Goal: Information Seeking & Learning: Understand process/instructions

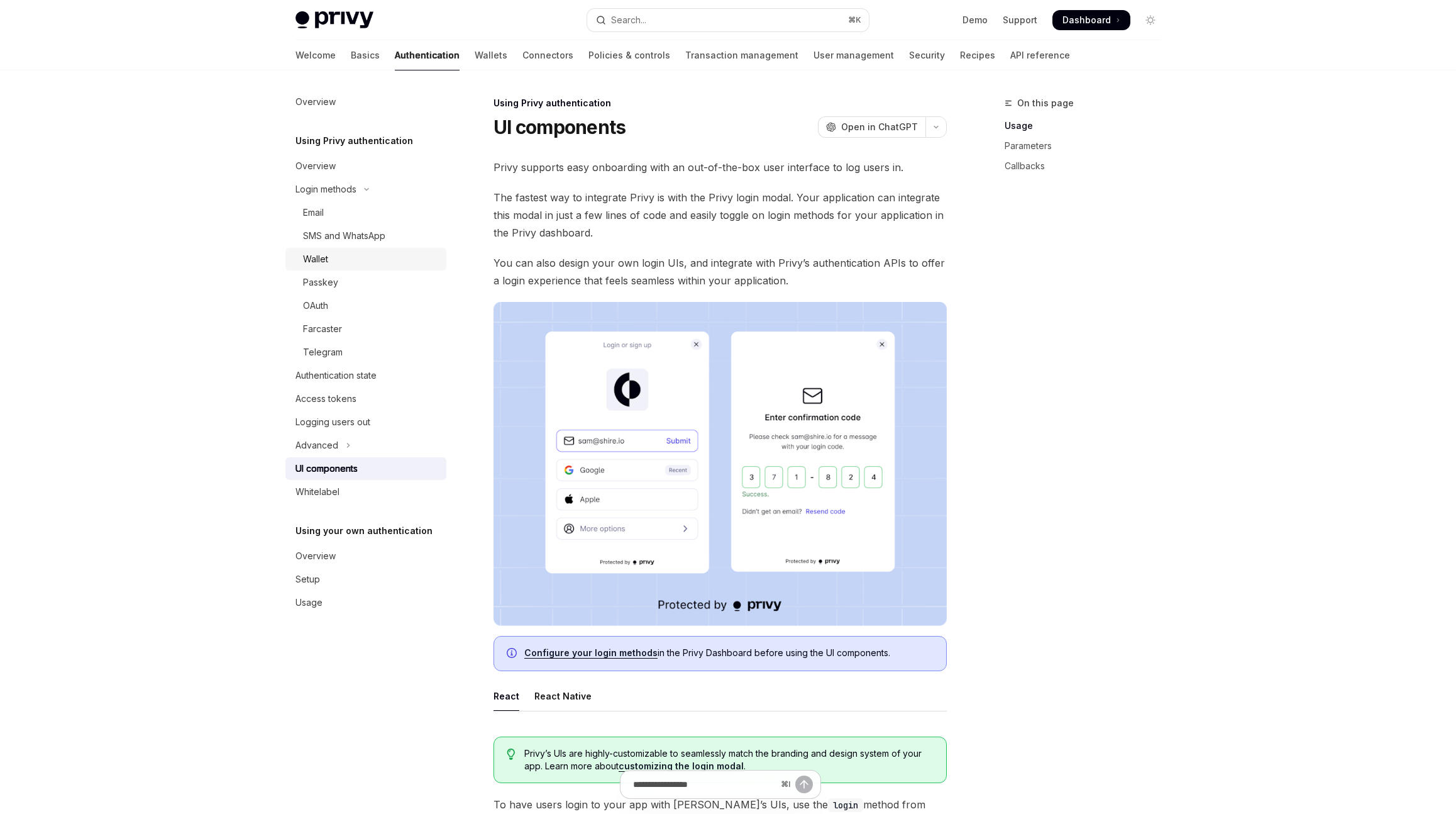
scroll to position [38, 0]
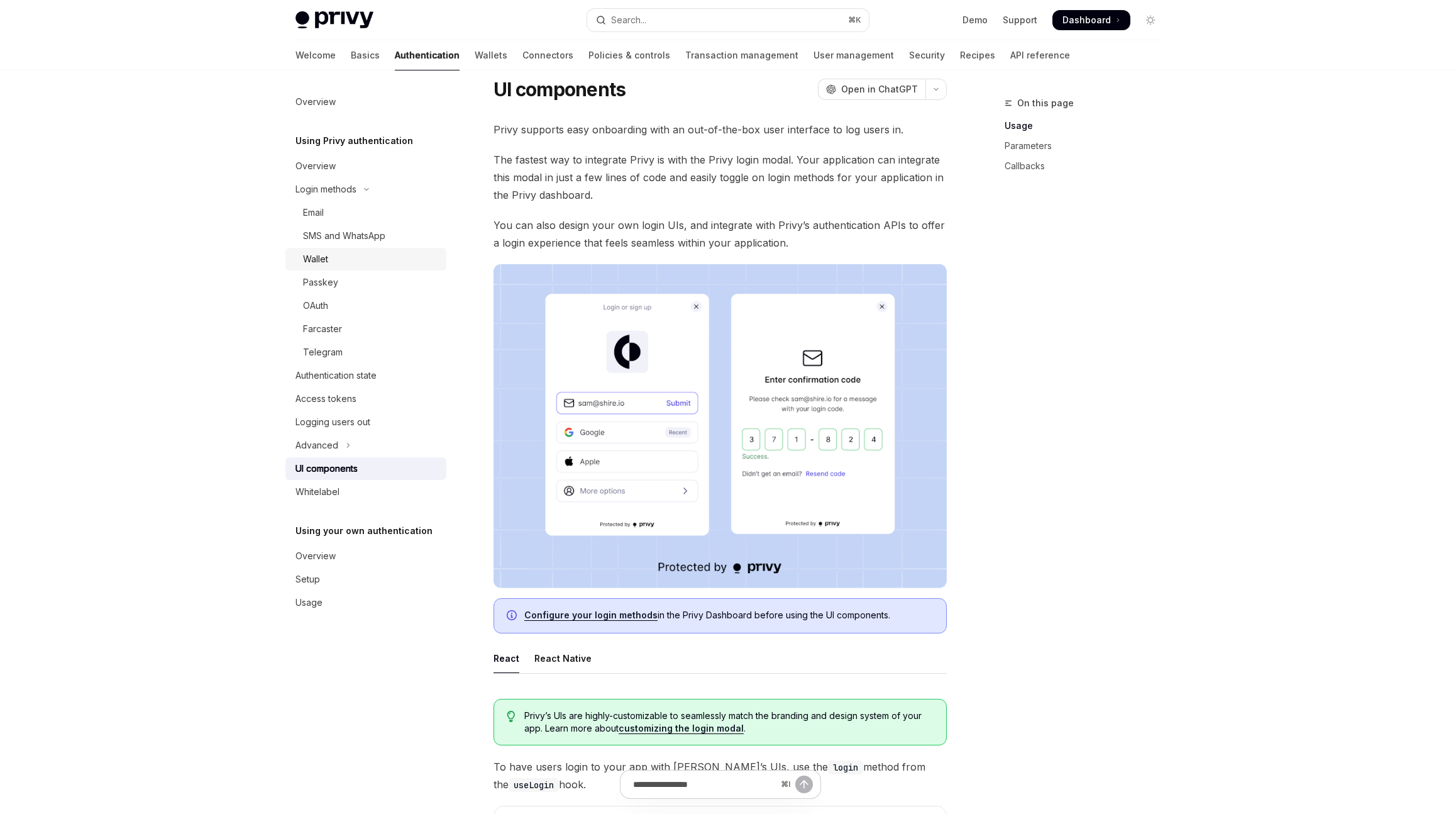
click at [333, 259] on div "Wallet" at bounding box center [371, 259] width 136 height 15
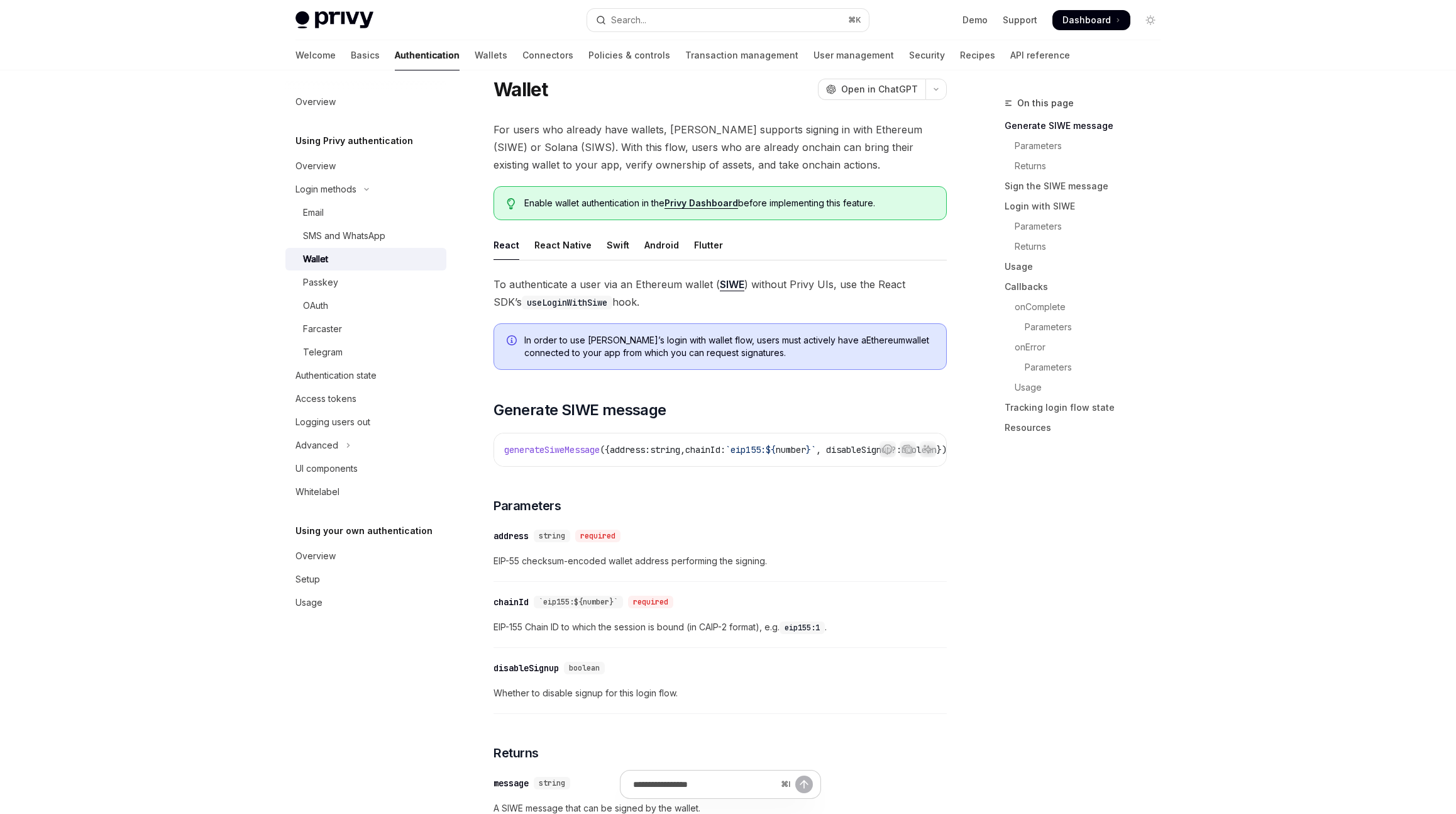
click at [712, 203] on link "Privy Dashboard" at bounding box center [701, 203] width 74 height 11
click at [334, 312] on div "OAuth" at bounding box center [371, 306] width 136 height 15
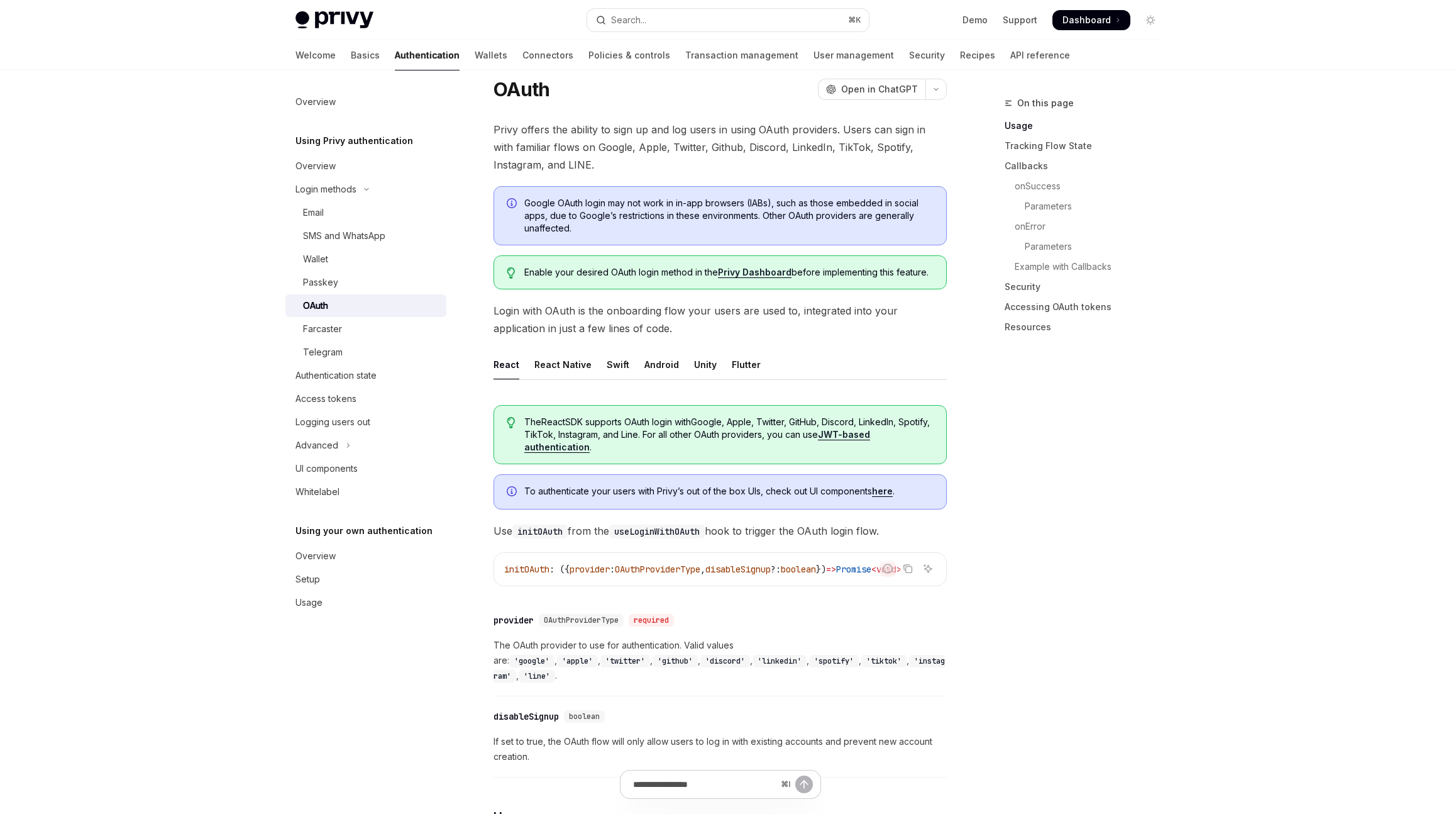
click at [754, 212] on span "Google OAuth login may not work in in-app browsers (IABs), such as those embedd…" at bounding box center [729, 215] width 409 height 38
click at [770, 215] on span "Google OAuth login may not work in in-app browsers (IABs), such as those embedd…" at bounding box center [729, 215] width 409 height 38
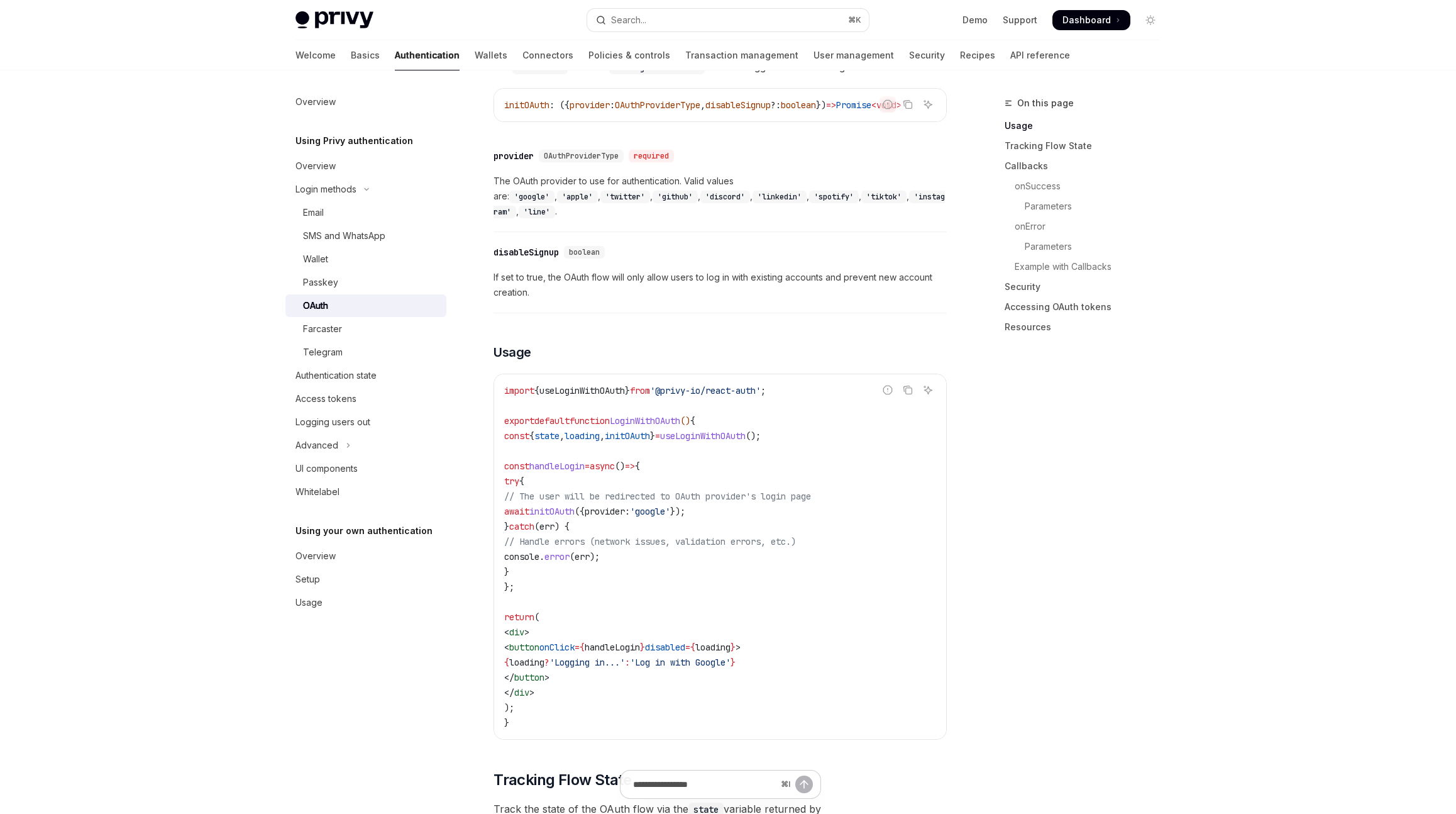
scroll to position [688, 0]
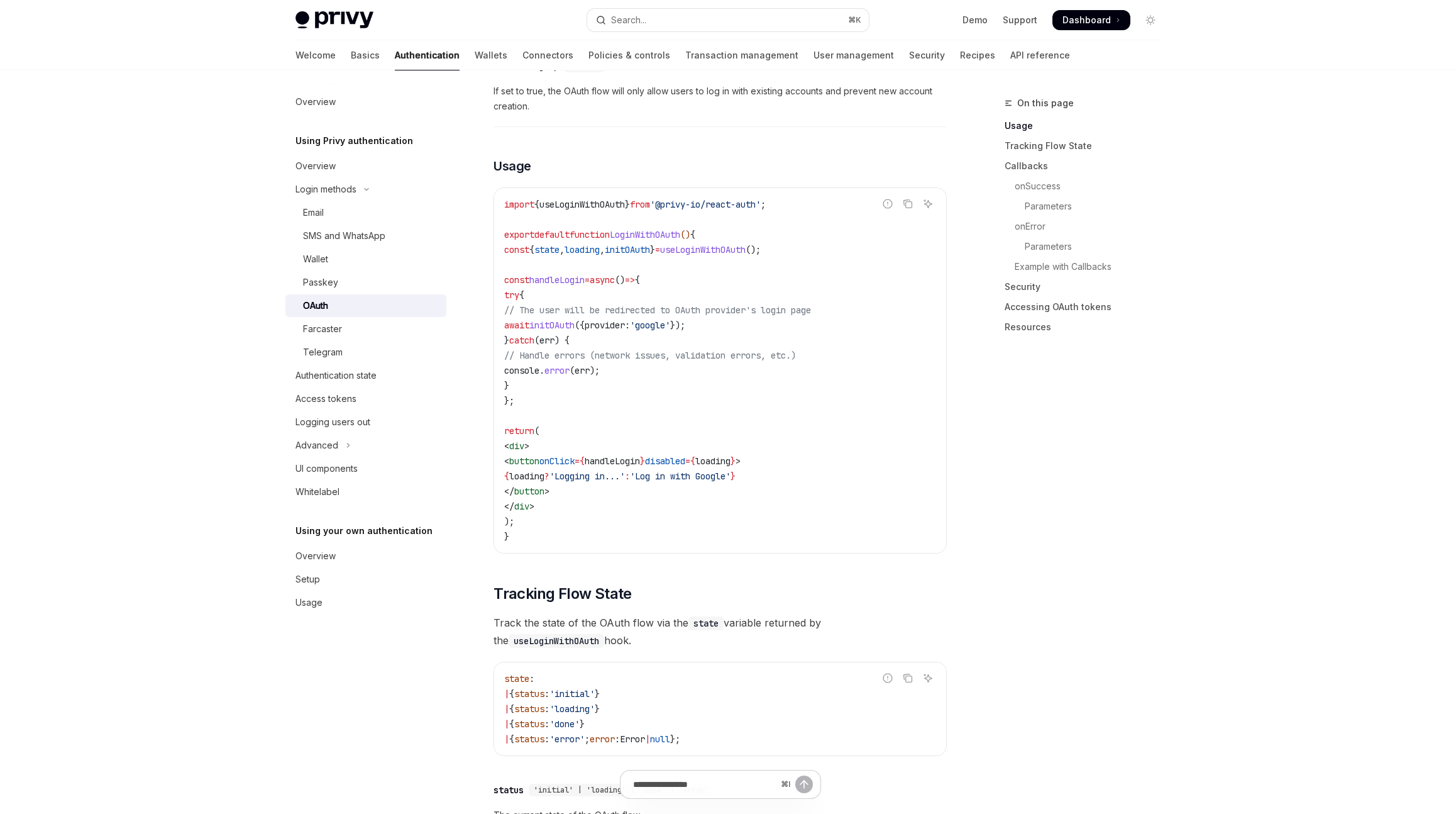
click at [688, 247] on code "import { useLoginWithOAuth } from '@privy-io/react-auth' ; export default funct…" at bounding box center [721, 370] width 432 height 347
click at [655, 244] on span "}" at bounding box center [653, 249] width 5 height 11
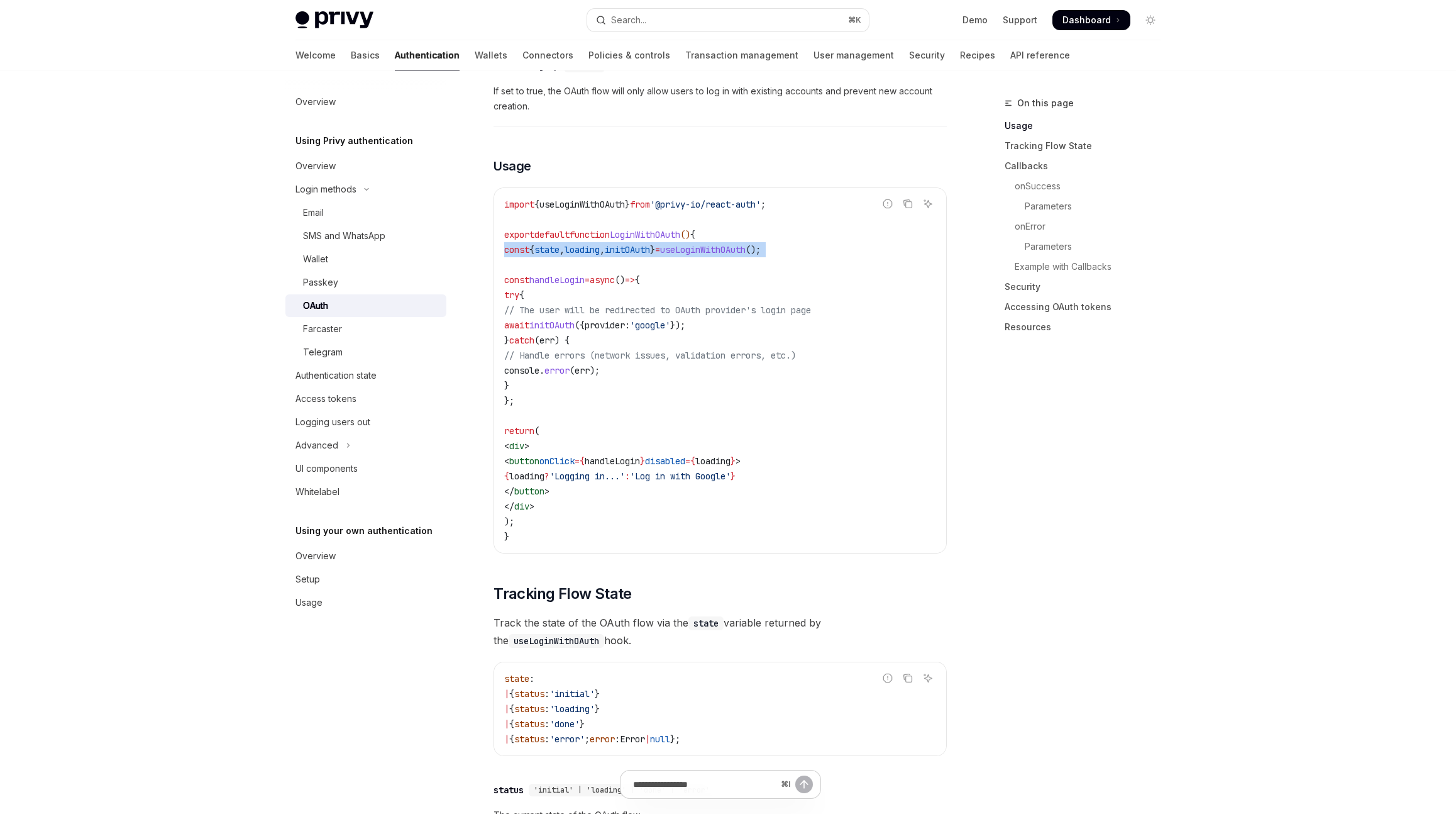
copy code "const { state , loading , initOAuth } = useLoginWithOAuth ();"
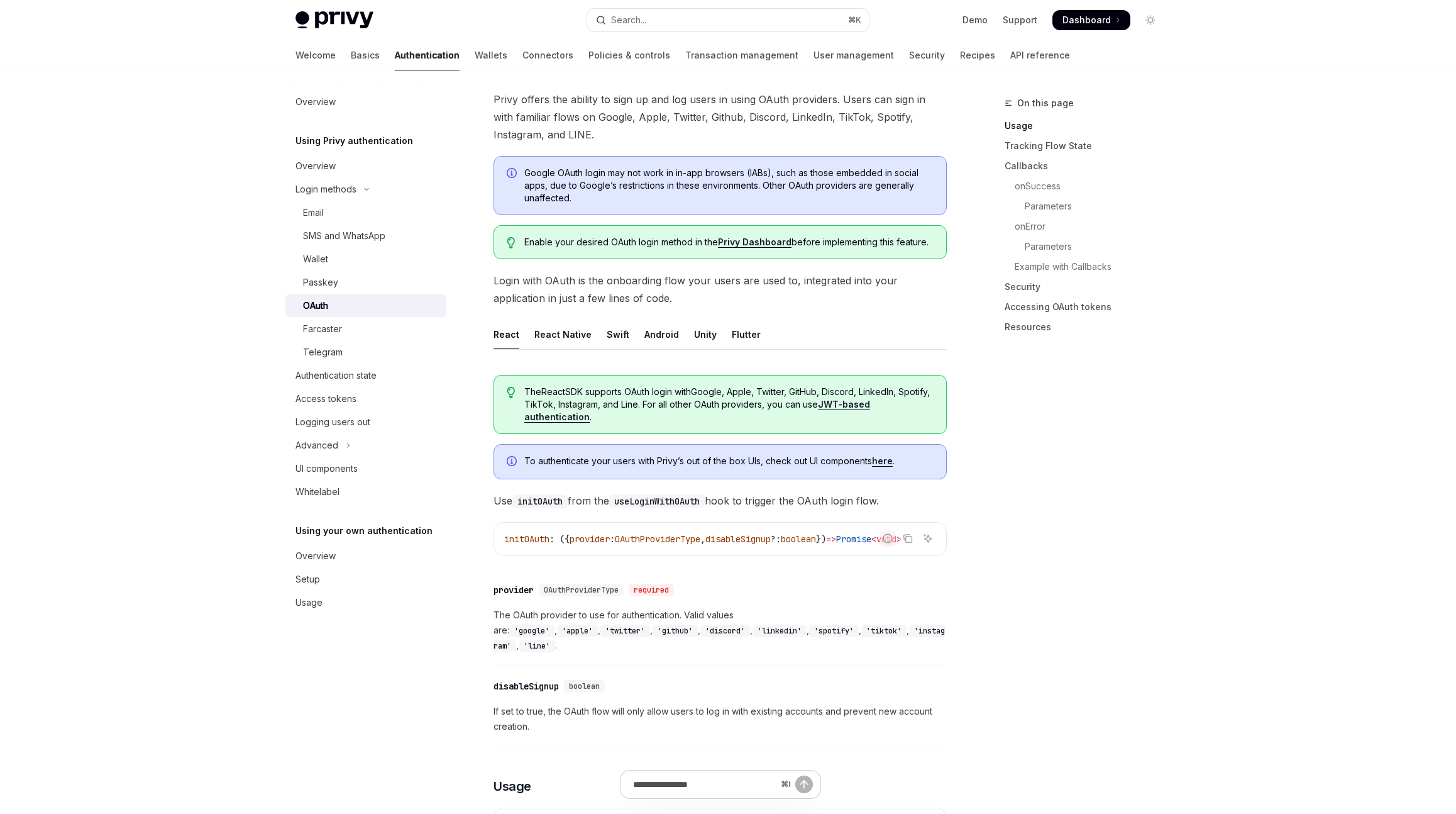
scroll to position [67, 0]
click at [572, 331] on div "React Native" at bounding box center [563, 335] width 57 height 30
type textarea "*"
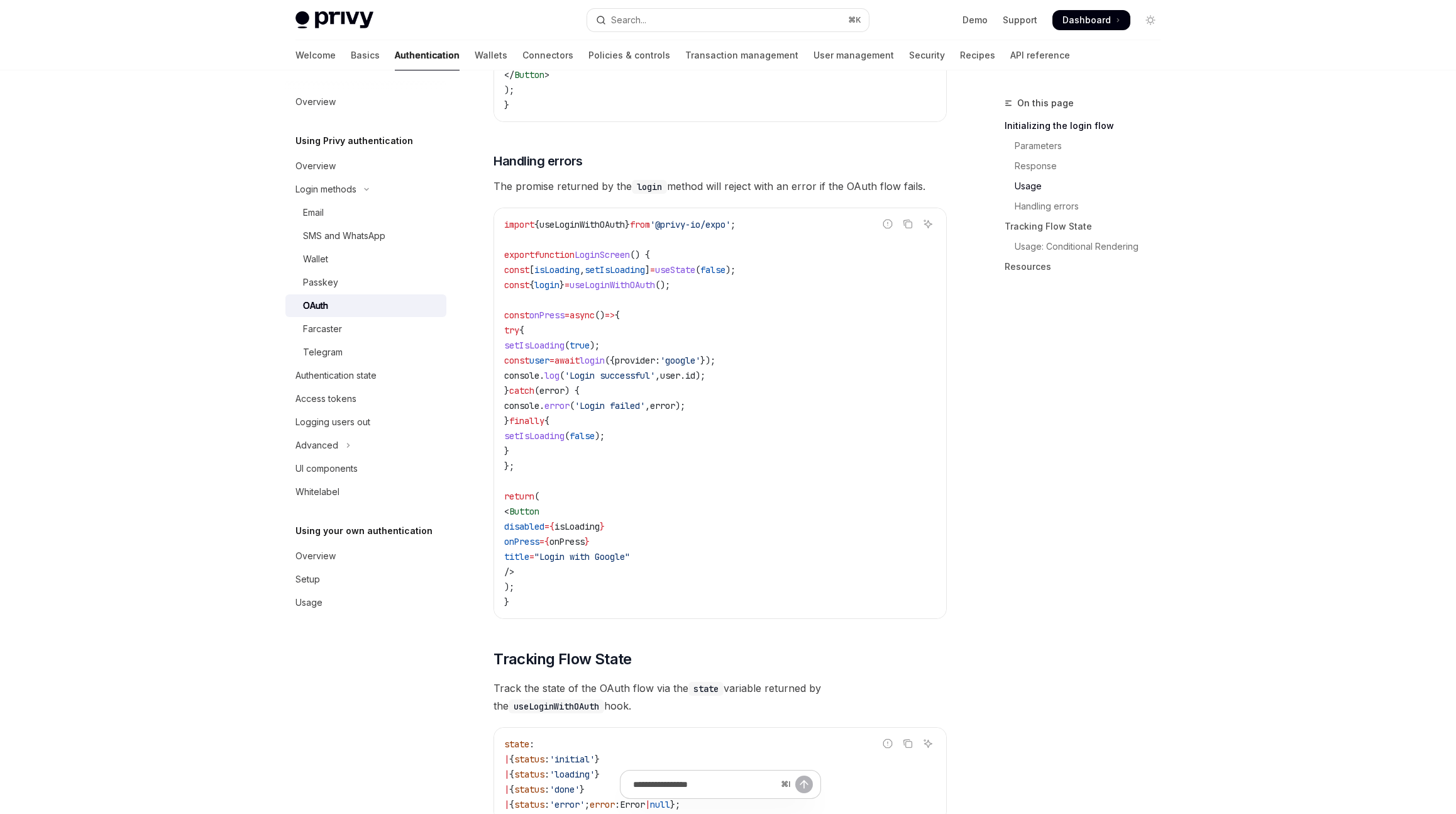
scroll to position [1395, 0]
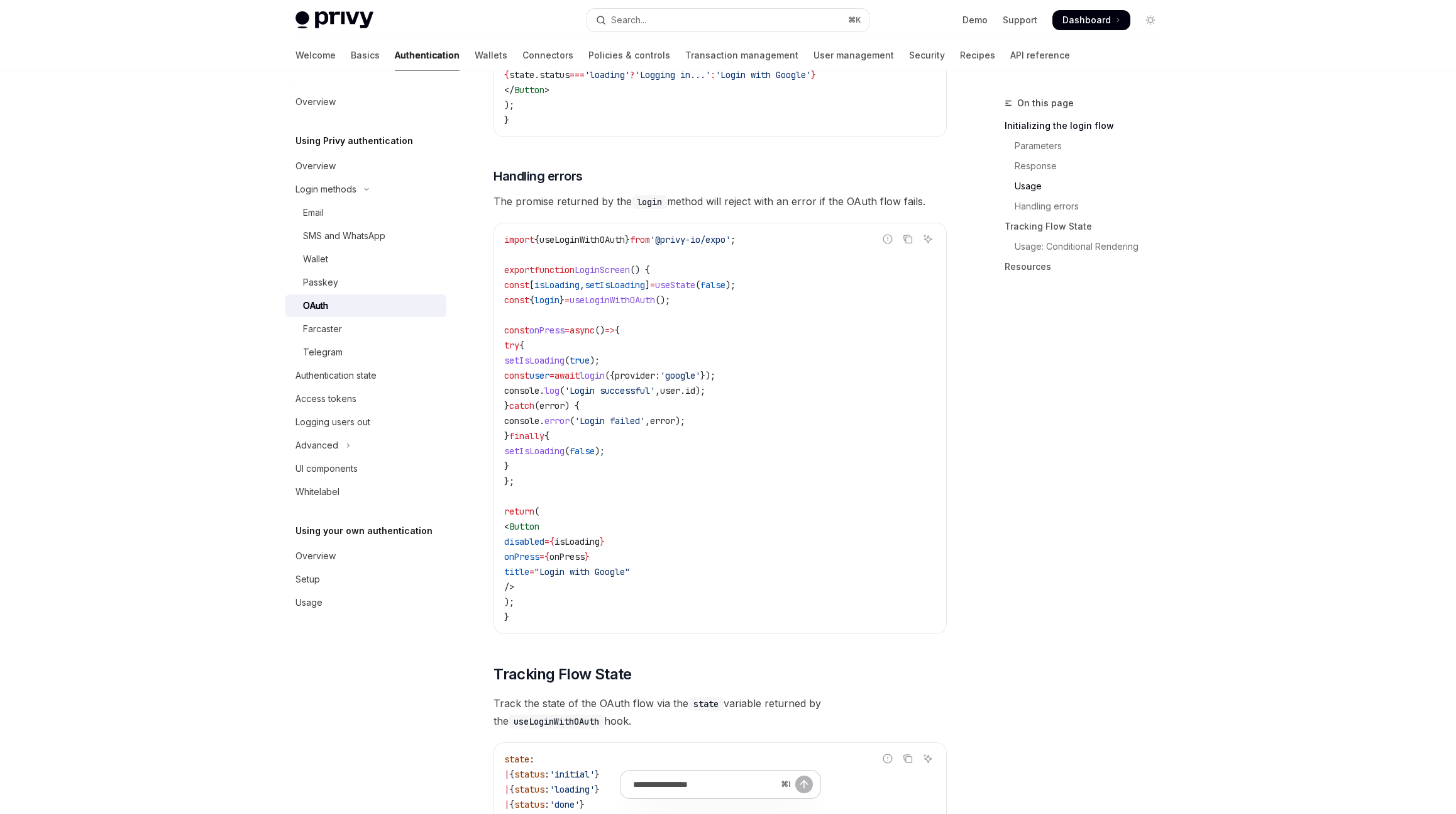
drag, startPoint x: 556, startPoint y: 461, endPoint x: 515, endPoint y: 325, distance: 142.0
click at [513, 325] on code "import { useLoginWithOAuth } from '@privy-io/expo' ; export function LoginScree…" at bounding box center [721, 428] width 432 height 393
click at [515, 340] on span "try" at bounding box center [512, 345] width 15 height 11
drag, startPoint x: 519, startPoint y: 329, endPoint x: 540, endPoint y: 452, distance: 124.8
click at [540, 452] on code "import { useLoginWithOAuth } from '@privy-io/expo' ; export function LoginScree…" at bounding box center [721, 428] width 432 height 393
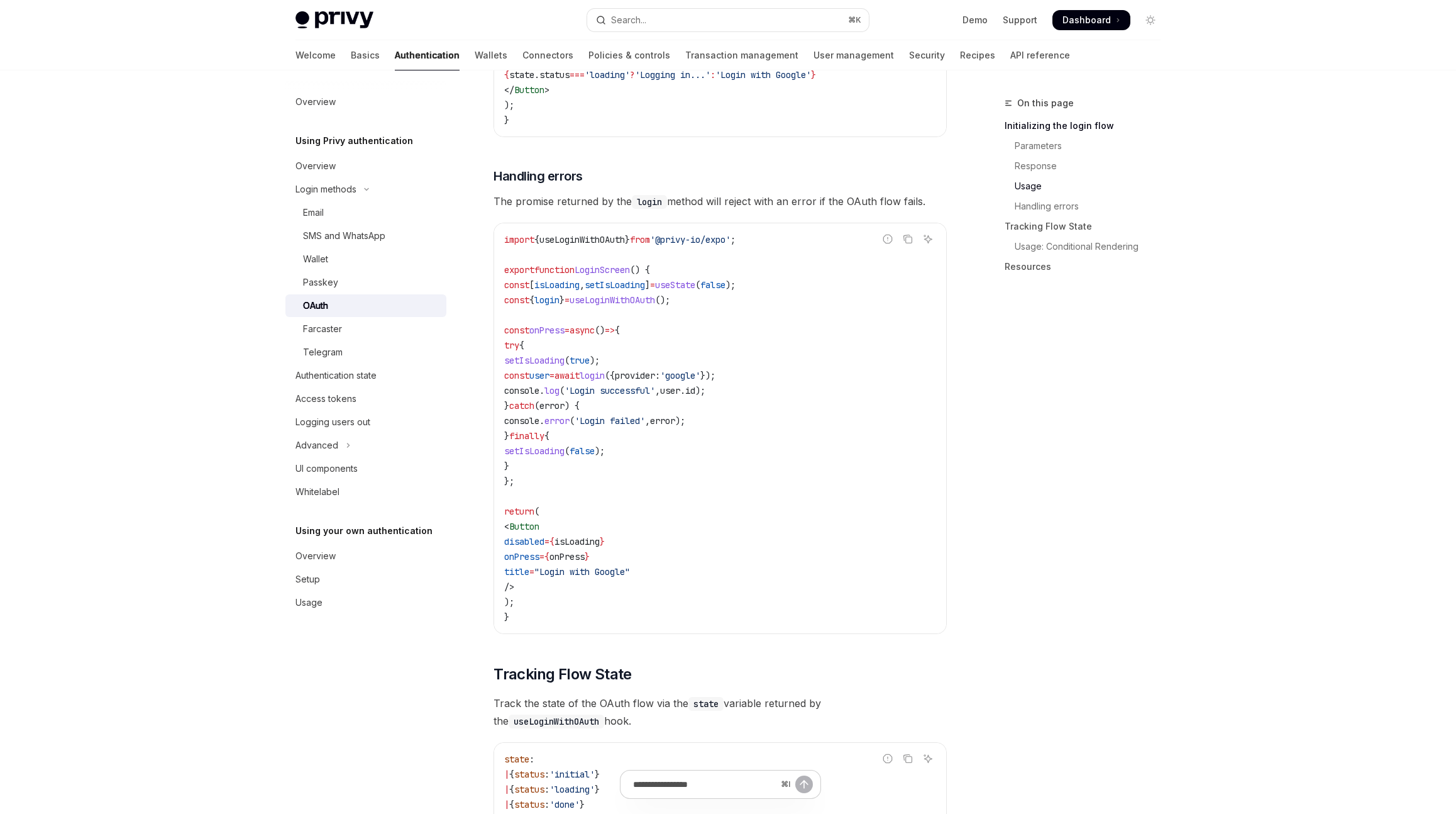
copy code "try { setIsLoading ( true ); const user = await login ({ provider: 'google' });…"
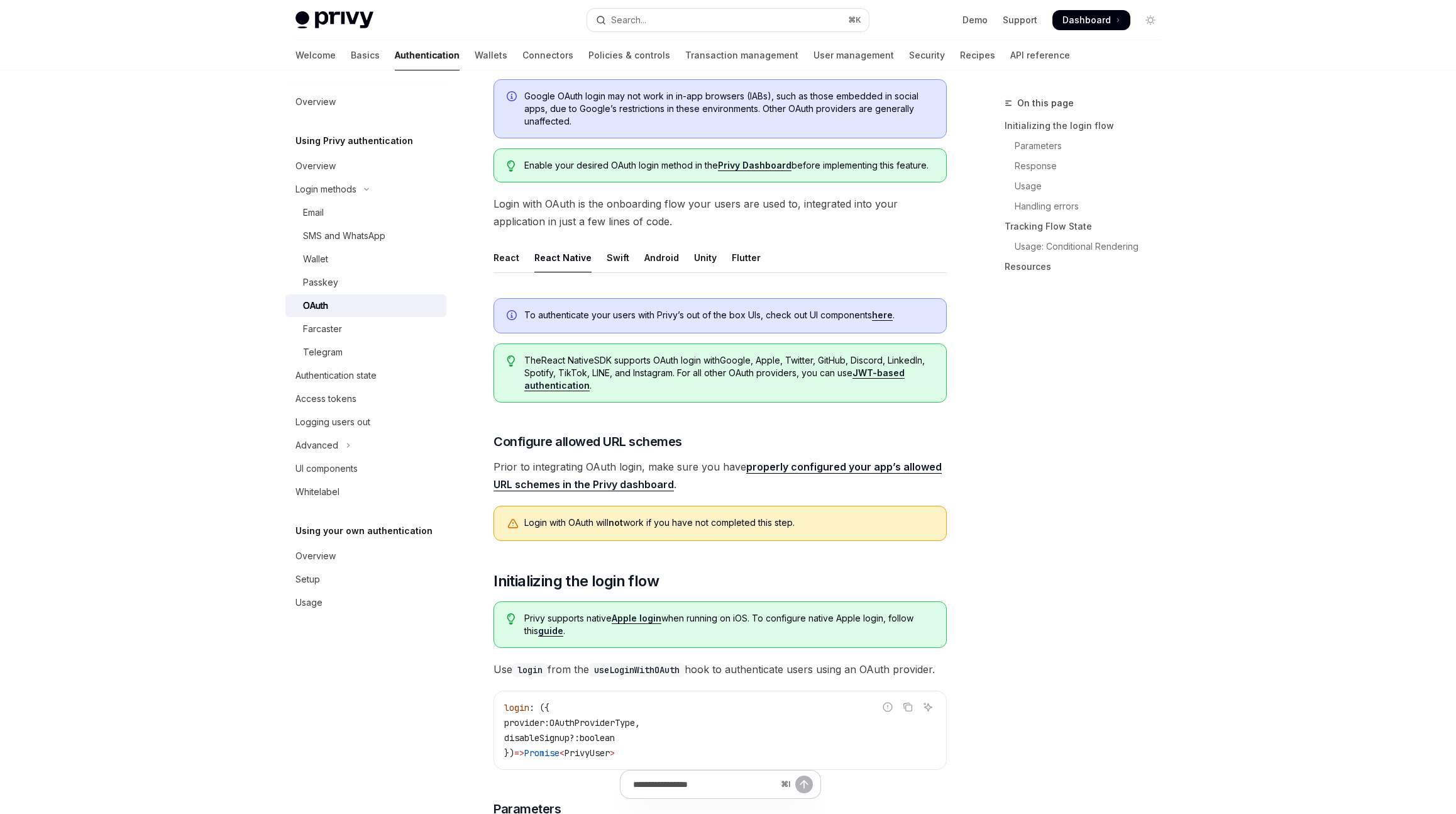
scroll to position [118, 0]
